Goal: Check status

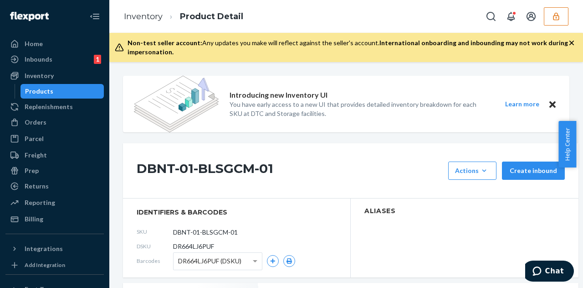
scroll to position [137, 0]
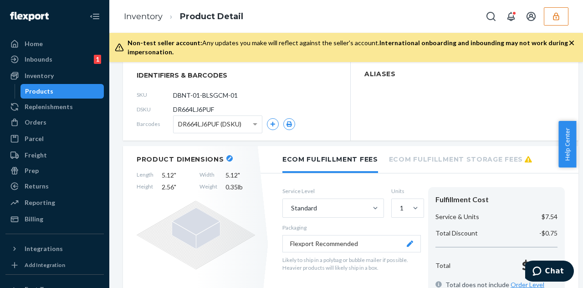
click at [563, 21] on button "button" at bounding box center [556, 16] width 25 height 18
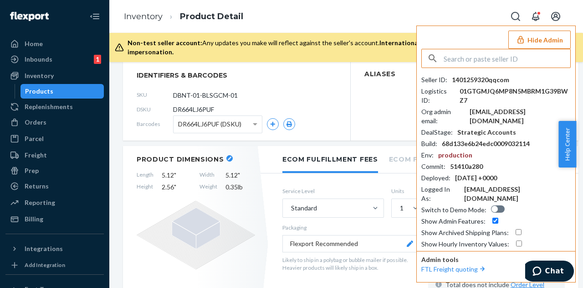
click at [512, 56] on input "text" at bounding box center [507, 58] width 127 height 18
click at [511, 56] on input "text" at bounding box center [507, 58] width 127 height 18
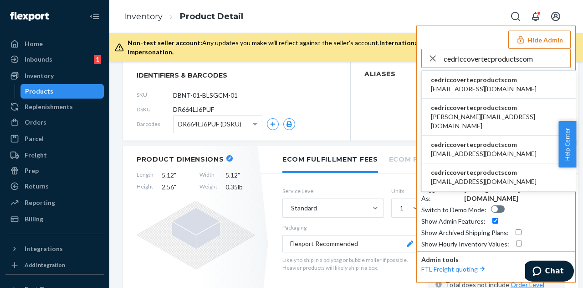
type input "cedriccovertecproductscom"
